Goal: Task Accomplishment & Management: Use online tool/utility

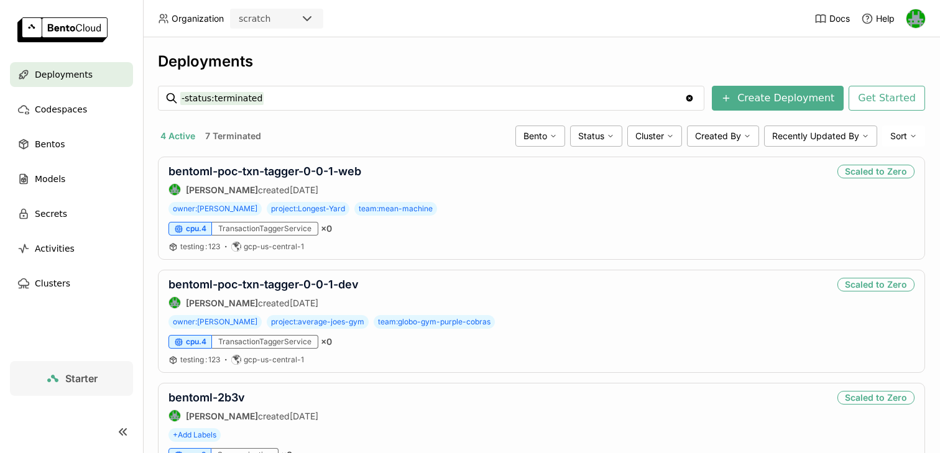
click at [310, 17] on icon at bounding box center [306, 19] width 7 height 4
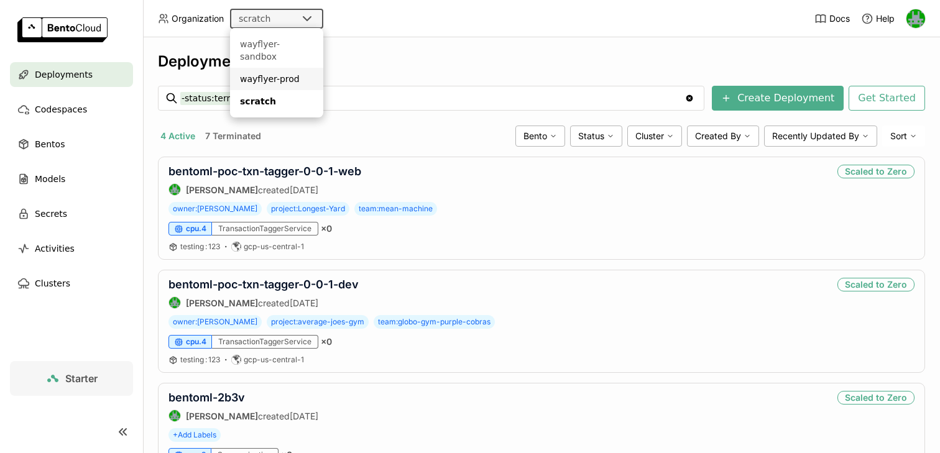
click at [289, 41] on div "wayflyer-sandbox" at bounding box center [276, 50] width 73 height 25
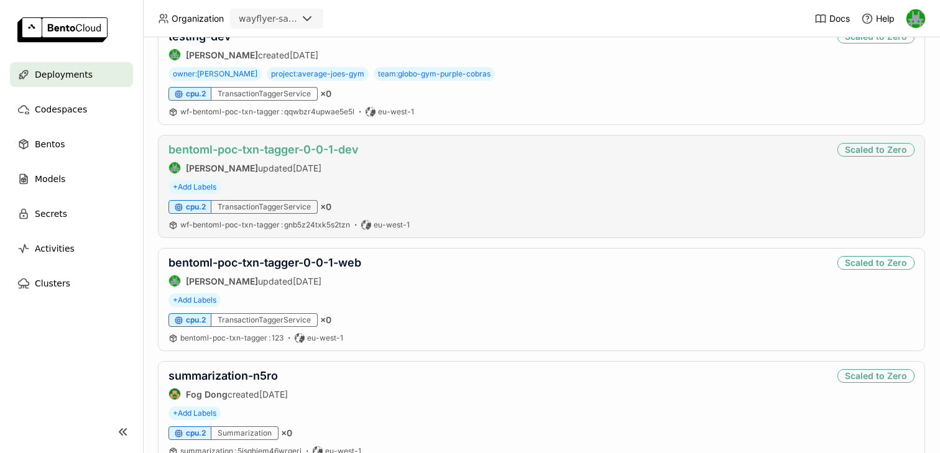
scroll to position [327, 0]
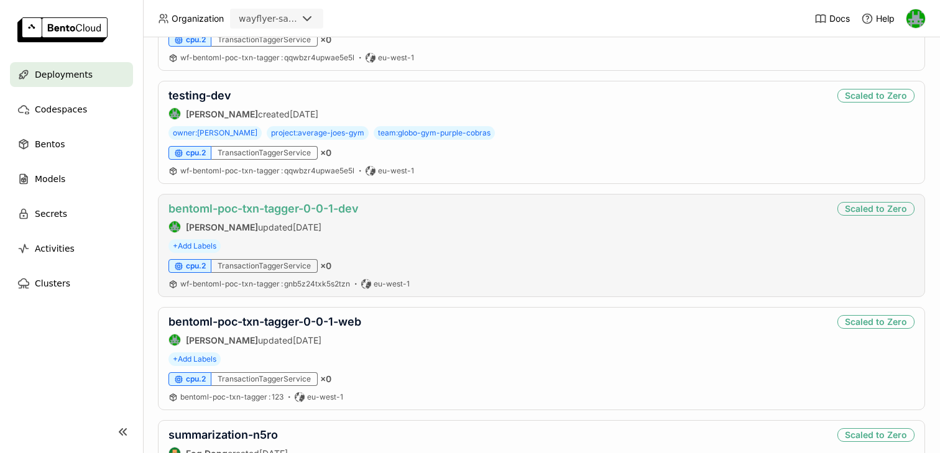
click at [251, 210] on link "bentoml-poc-txn-tagger-0-0-1-dev" at bounding box center [264, 208] width 190 height 13
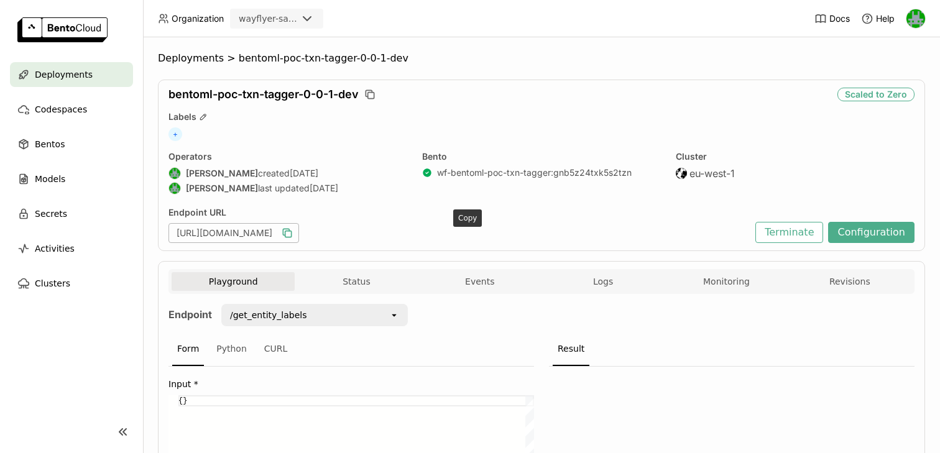
drag, startPoint x: 354, startPoint y: 234, endPoint x: 473, endPoint y: 236, distance: 118.2
click at [299, 236] on div "[URL][DOMAIN_NAME]" at bounding box center [234, 233] width 131 height 20
copy div "[DOMAIN_NAME]"
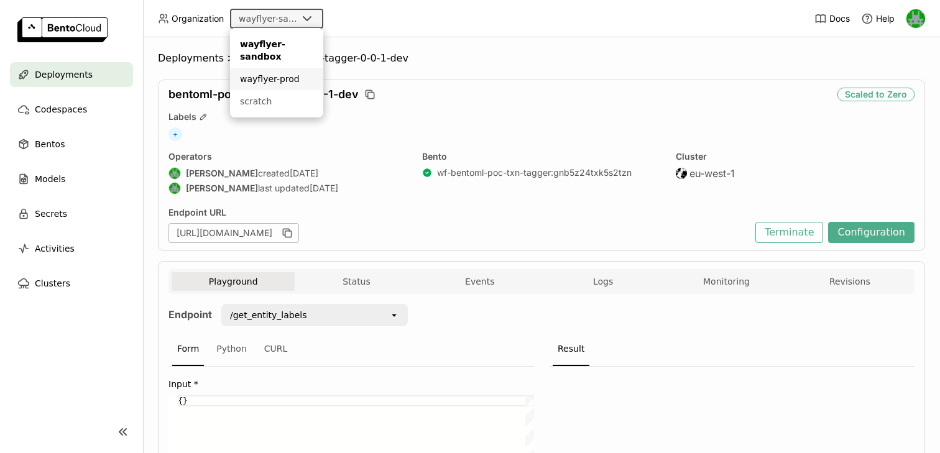
click at [270, 85] on div "wayflyer-prod" at bounding box center [276, 79] width 73 height 12
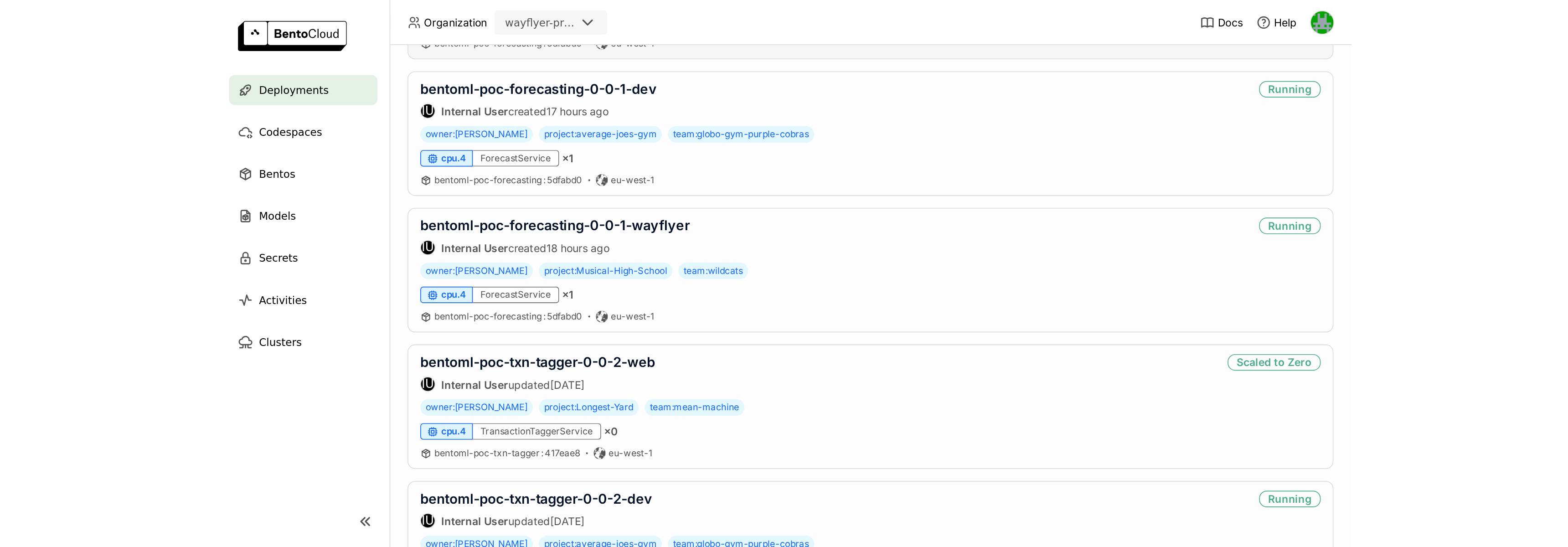
scroll to position [269, 0]
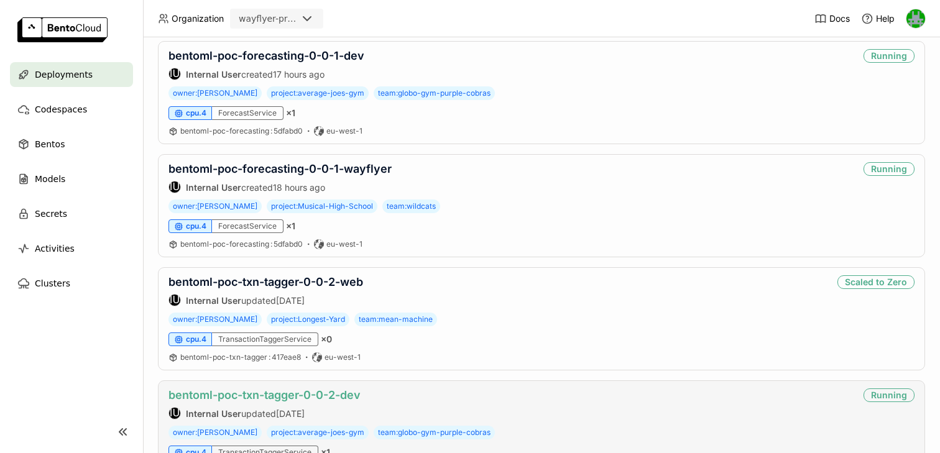
click at [281, 397] on link "bentoml-poc-txn-tagger-0-0-2-dev" at bounding box center [265, 395] width 192 height 13
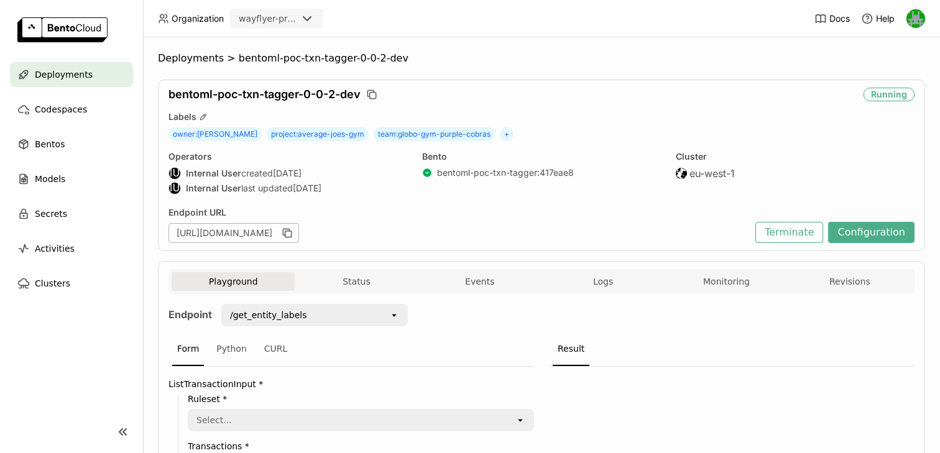
click at [299, 233] on div "[URL][DOMAIN_NAME]" at bounding box center [234, 233] width 131 height 20
copy div "prod"
